Goal: Browse casually

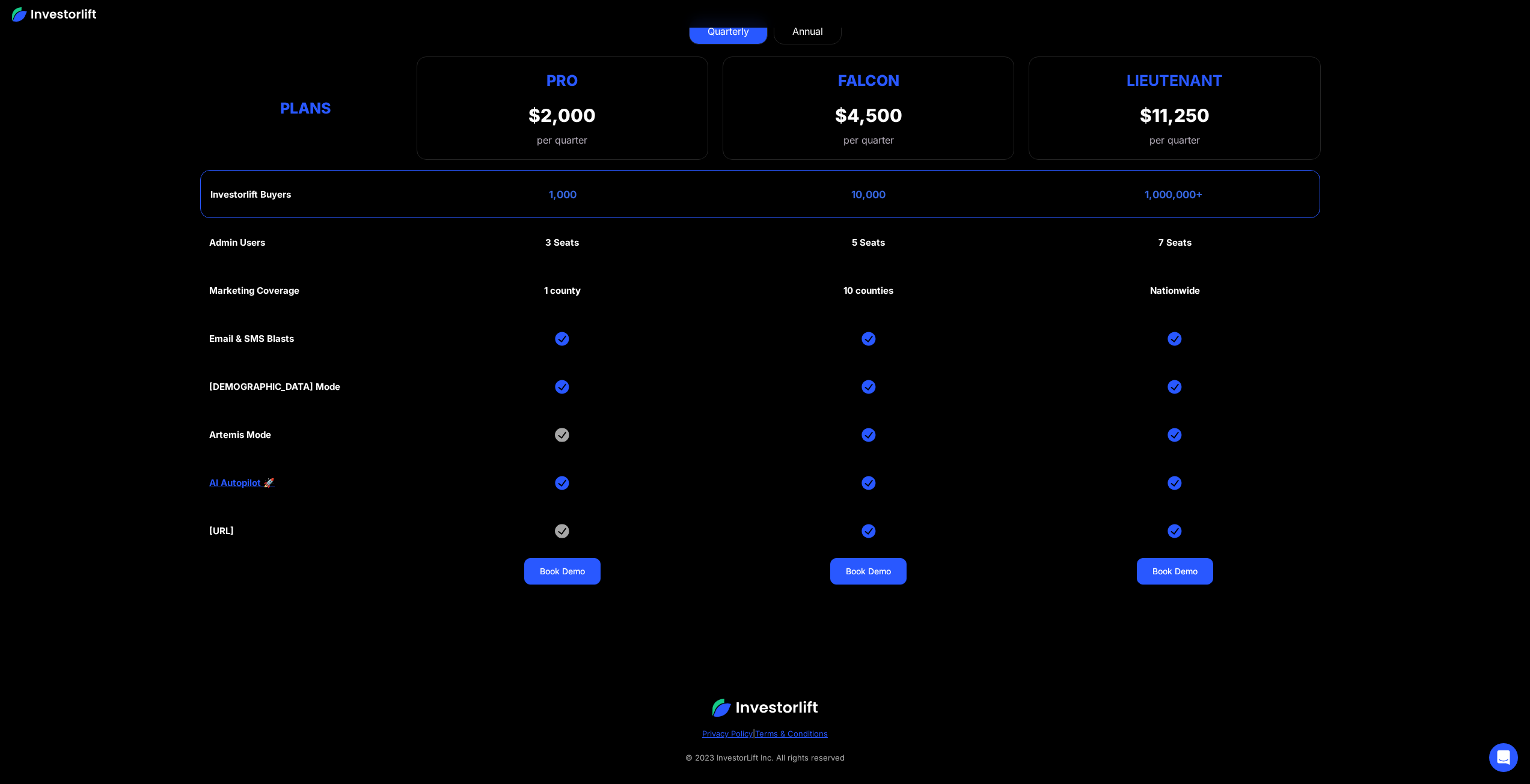
scroll to position [6310, 0]
